Goal: Navigation & Orientation: Find specific page/section

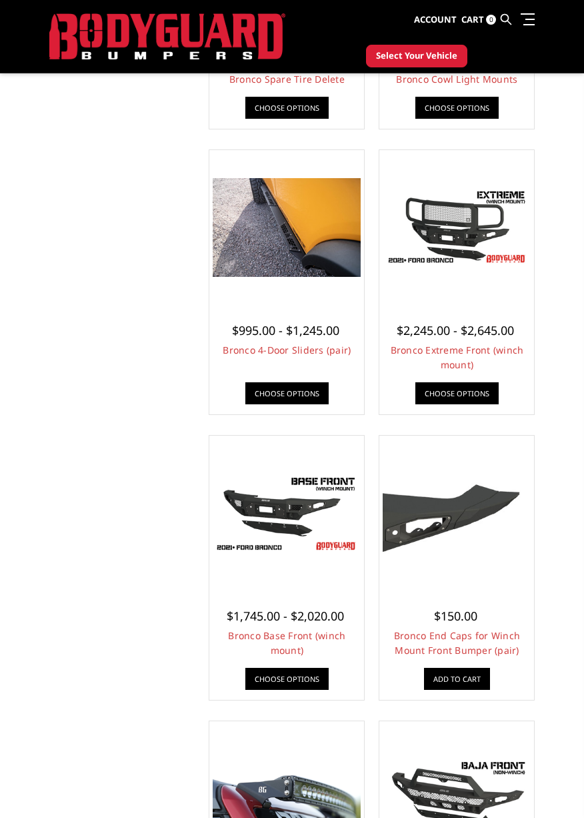
scroll to position [1348, 0]
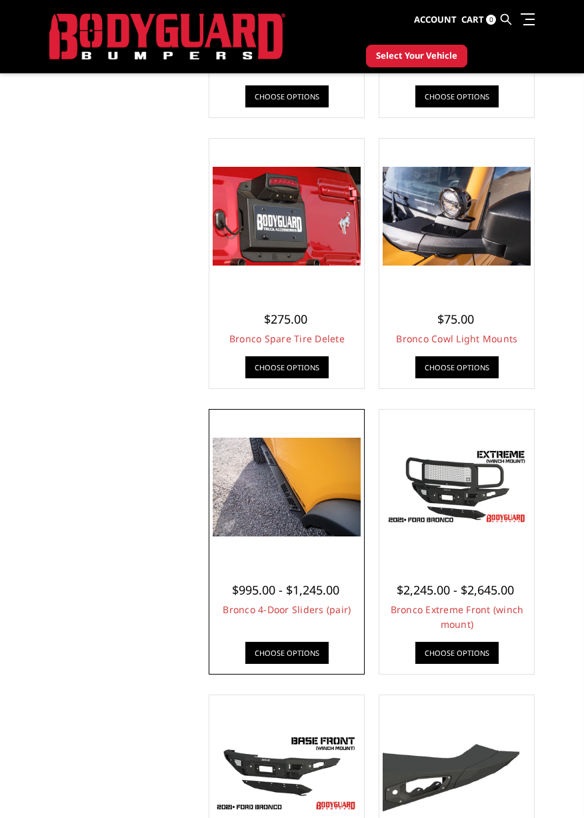
click at [246, 497] on img at bounding box center [287, 487] width 148 height 99
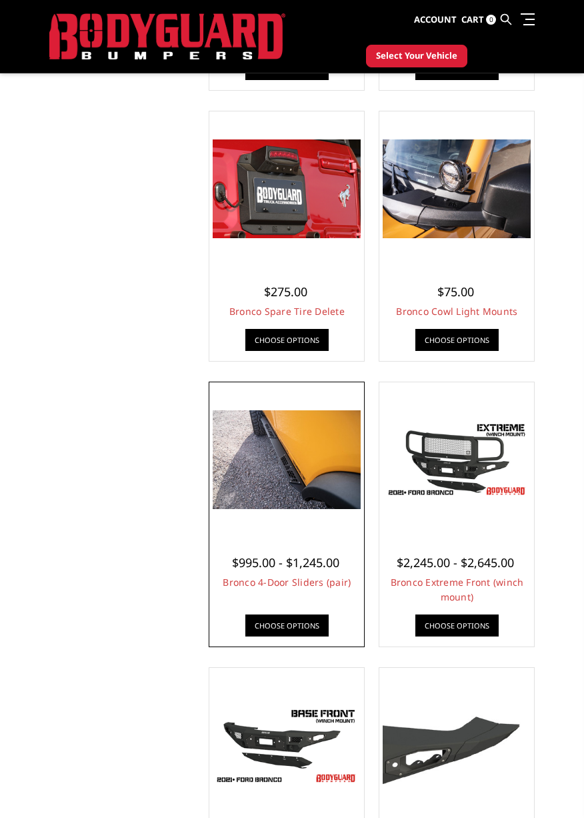
scroll to position [1328, 0]
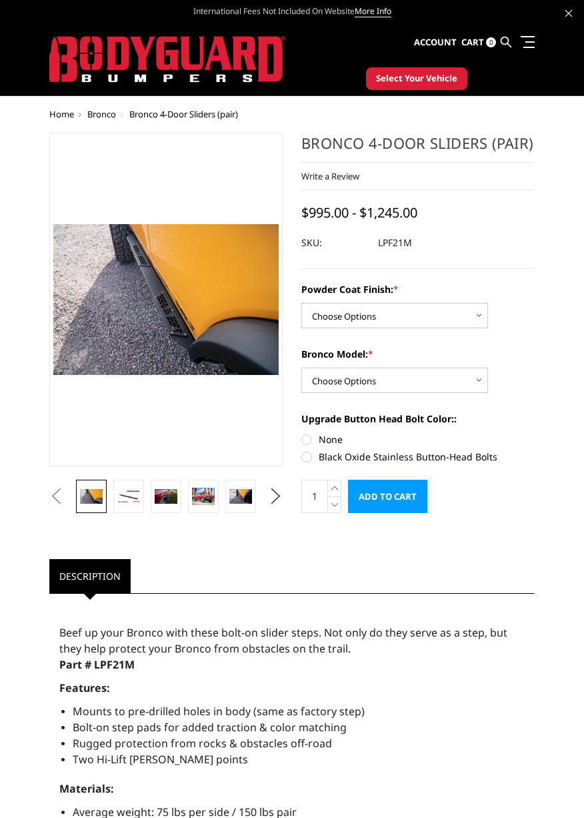
click at [88, 334] on img at bounding box center [477, 417] width 854 height 569
